Goal: Task Accomplishment & Management: Use online tool/utility

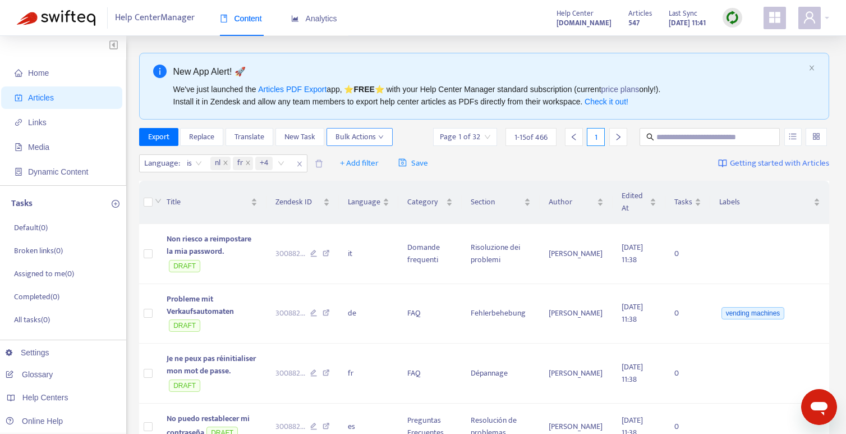
click at [363, 139] on span "Bulk Actions" at bounding box center [359, 137] width 48 height 12
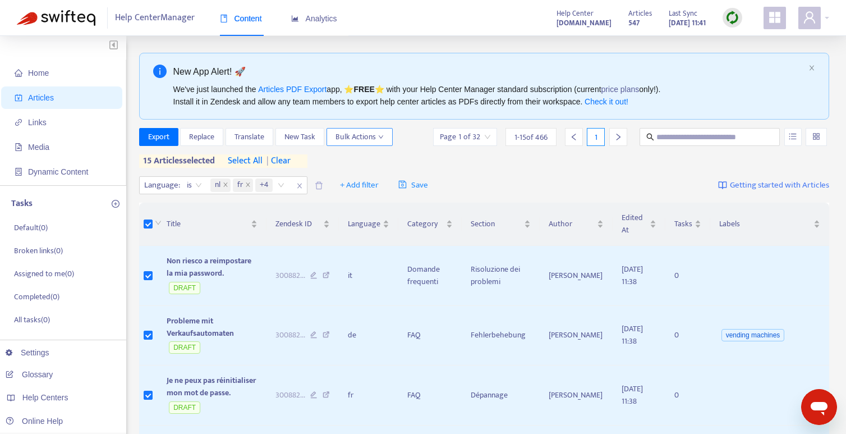
click at [378, 131] on span "Bulk Actions" at bounding box center [359, 137] width 48 height 12
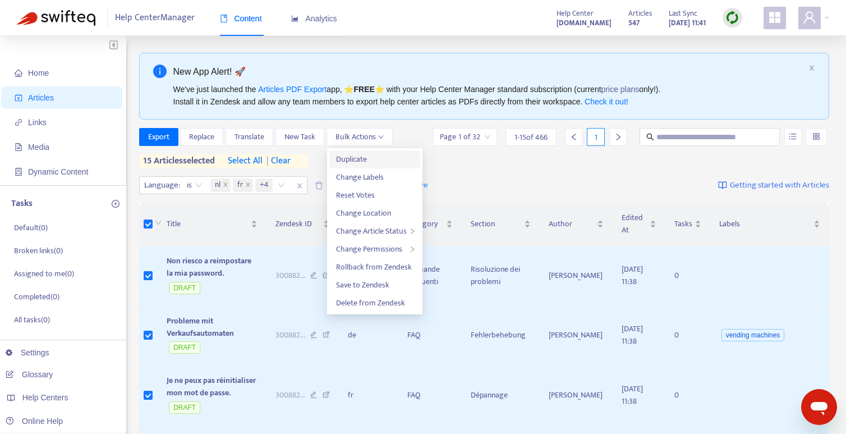
click at [367, 159] on span "Duplicate" at bounding box center [374, 159] width 77 height 12
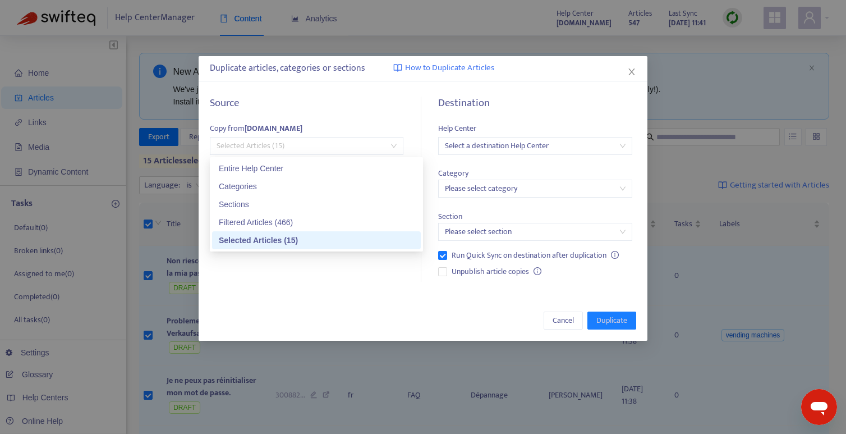
click at [320, 146] on span "Selected Articles (15)" at bounding box center [307, 145] width 180 height 17
click at [292, 171] on div "Entire Help Center" at bounding box center [316, 168] width 195 height 12
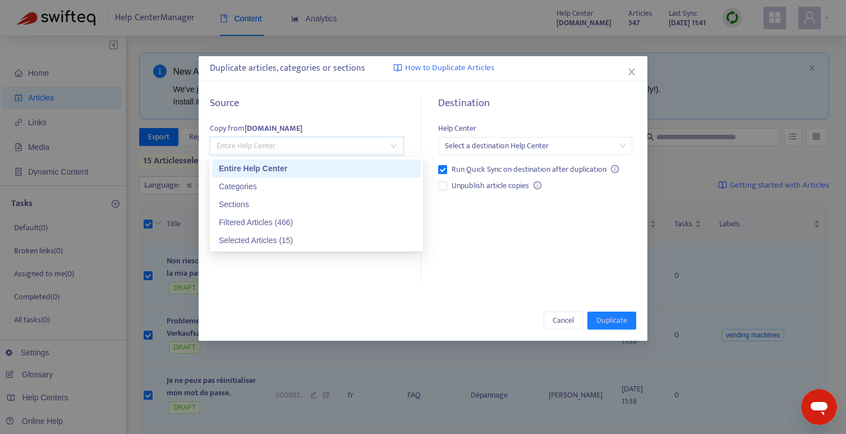
click at [370, 148] on span "Entire Help Center" at bounding box center [307, 145] width 180 height 17
click at [339, 166] on div "Entire Help Center" at bounding box center [316, 168] width 195 height 12
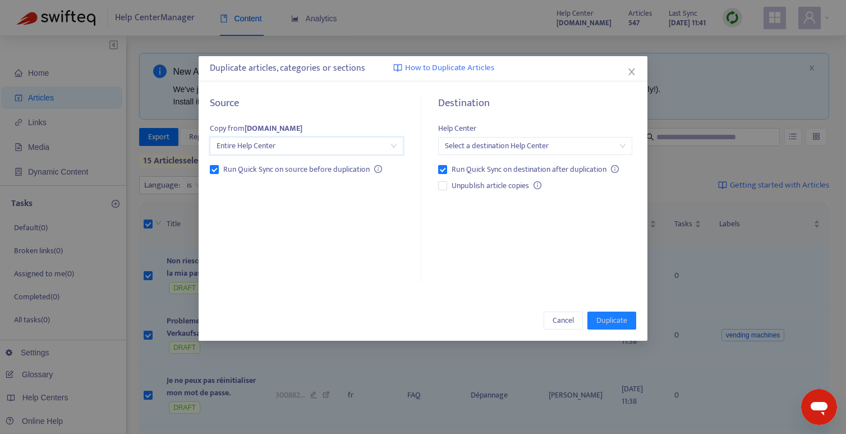
click at [482, 150] on input "search" at bounding box center [535, 145] width 180 height 17
click at [484, 169] on div "[DOMAIN_NAME]" at bounding box center [544, 168] width 195 height 12
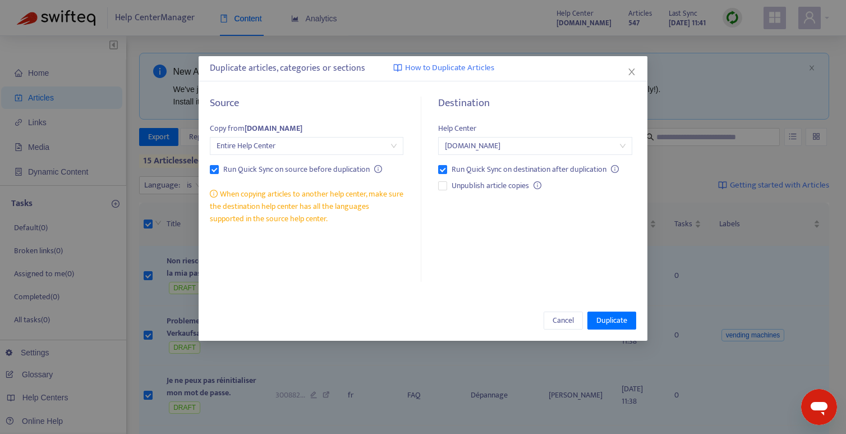
click at [214, 193] on icon "info-circle" at bounding box center [214, 194] width 8 height 8
click at [480, 232] on div "Destination Help Center [DOMAIN_NAME] Run Quick Sync on destination after dupli…" at bounding box center [531, 189] width 210 height 185
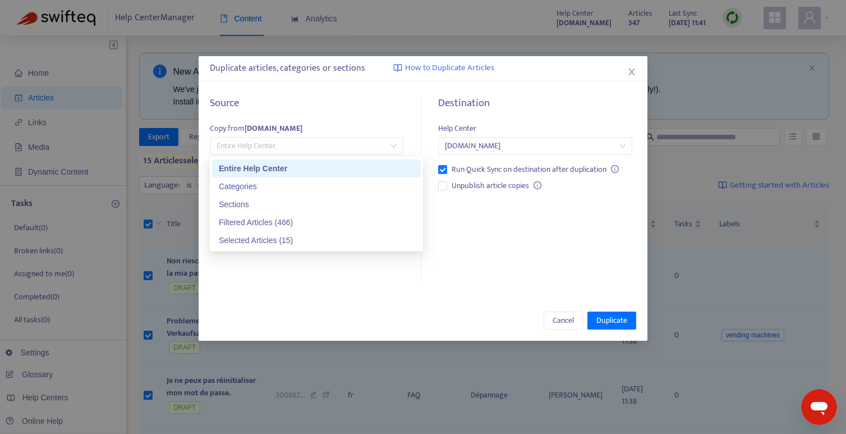
click at [397, 141] on div "Entire Help Center" at bounding box center [307, 146] width 194 height 18
click at [395, 113] on div "Source" at bounding box center [307, 109] width 194 height 25
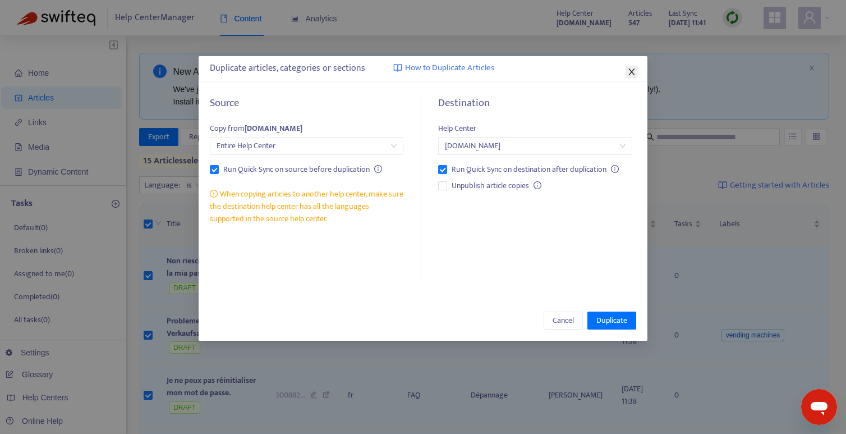
click at [628, 71] on icon "close" at bounding box center [631, 71] width 9 height 9
